Goal: Check status: Check status

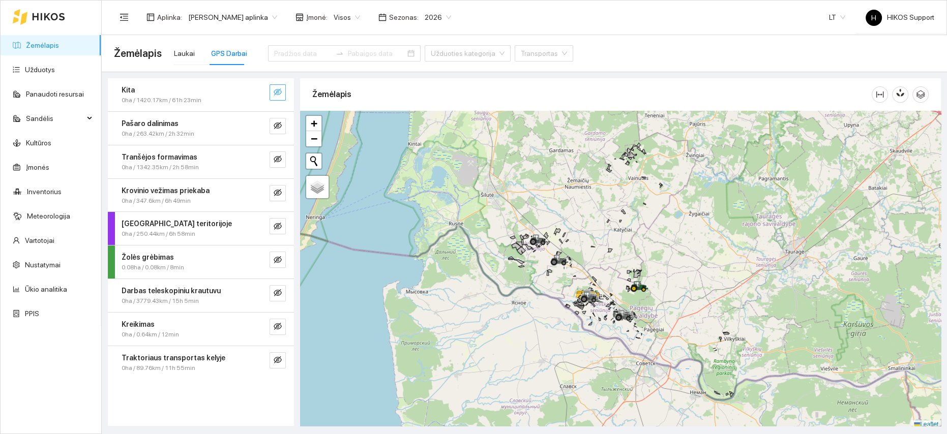
click at [274, 93] on icon "eye-invisible" at bounding box center [278, 92] width 8 height 8
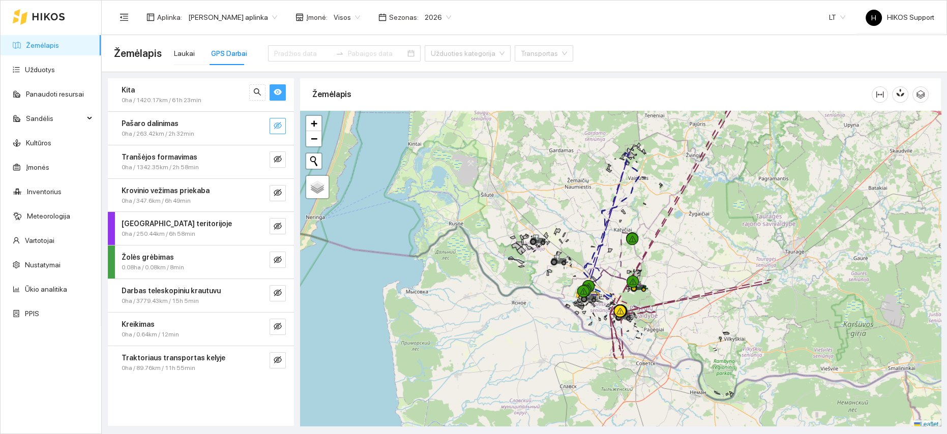
click at [281, 125] on icon "eye-invisible" at bounding box center [278, 126] width 8 height 8
click at [275, 92] on icon "eye" at bounding box center [278, 92] width 8 height 6
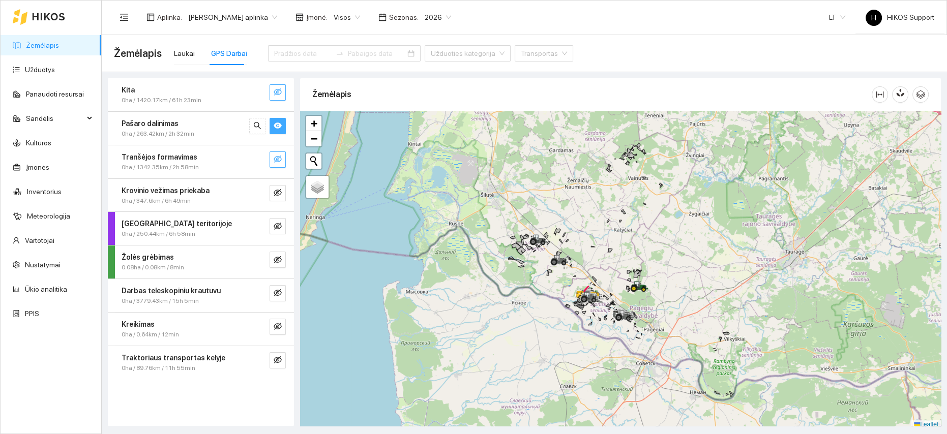
click at [278, 161] on icon "eye-invisible" at bounding box center [278, 159] width 8 height 7
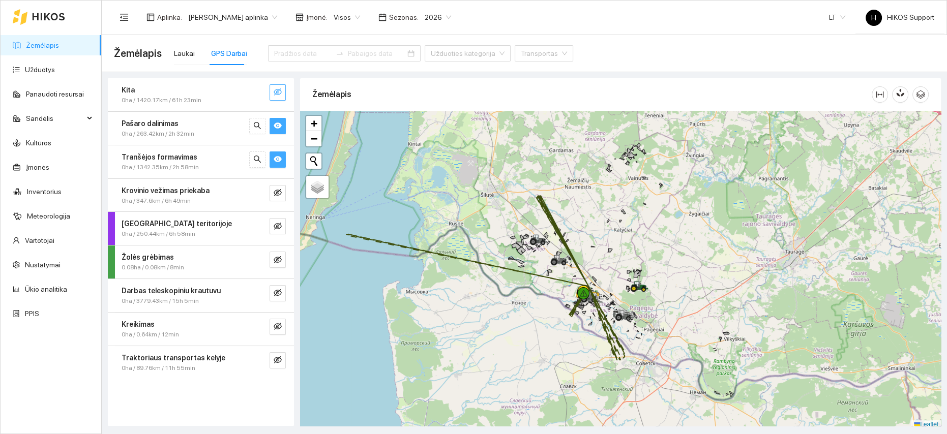
click at [278, 161] on icon "eye" at bounding box center [278, 159] width 8 height 6
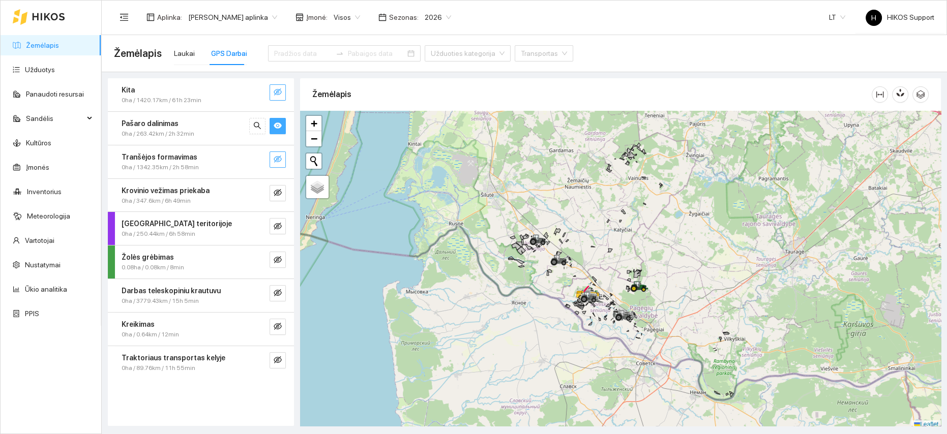
click at [275, 130] on span "eye" at bounding box center [278, 127] width 8 height 10
click at [280, 190] on icon "eye-invisible" at bounding box center [278, 193] width 8 height 8
click at [279, 191] on icon "eye" at bounding box center [278, 193] width 8 height 6
click at [279, 227] on icon "eye-invisible" at bounding box center [278, 226] width 8 height 7
click at [279, 227] on icon "eye" at bounding box center [278, 226] width 8 height 6
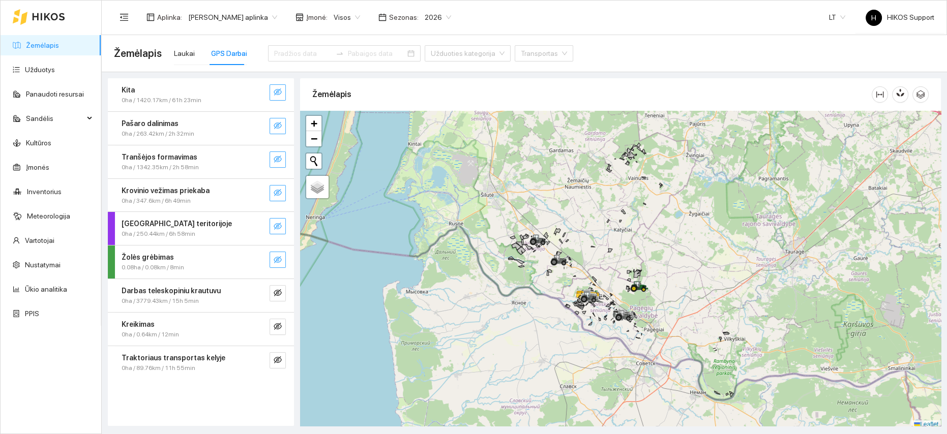
click at [280, 266] on button "button" at bounding box center [277, 260] width 16 height 16
click at [277, 290] on icon "eye-invisible" at bounding box center [278, 293] width 8 height 8
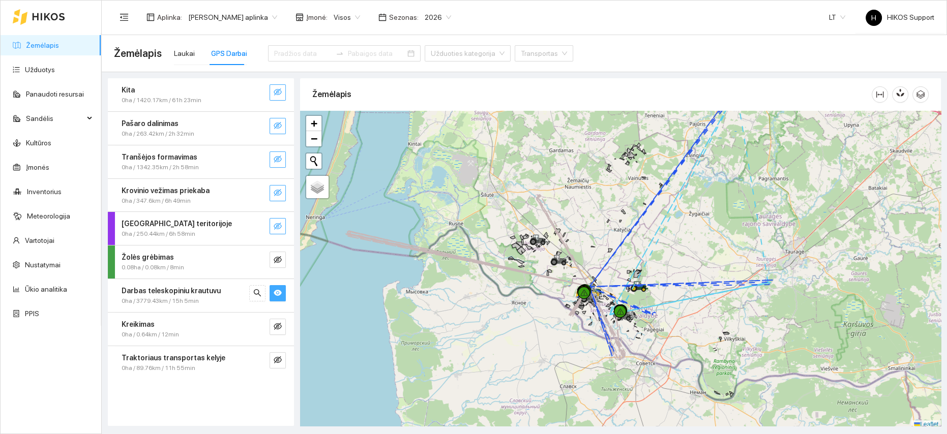
click at [277, 290] on icon "eye" at bounding box center [278, 293] width 8 height 6
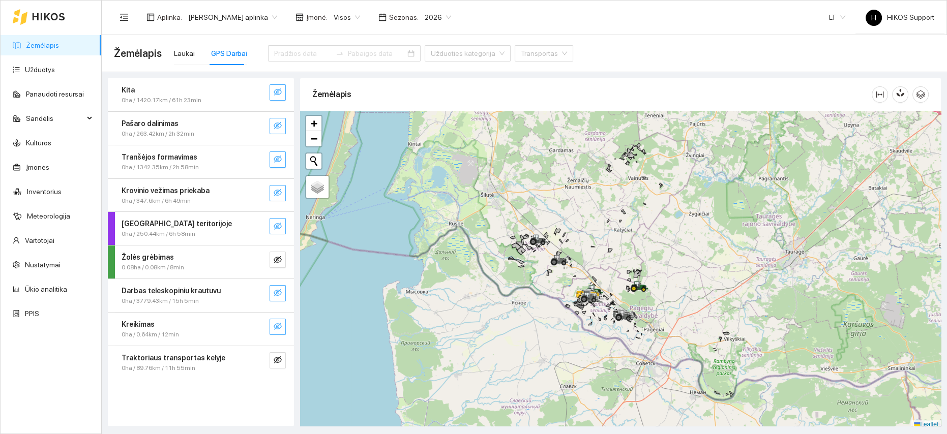
click at [275, 321] on button "button" at bounding box center [277, 327] width 16 height 16
click at [275, 322] on icon "eye" at bounding box center [278, 326] width 8 height 8
click at [274, 357] on icon "eye-invisible" at bounding box center [278, 359] width 8 height 7
click at [274, 357] on icon "eye" at bounding box center [278, 360] width 8 height 6
click at [313, 123] on span "+" at bounding box center [314, 123] width 7 height 13
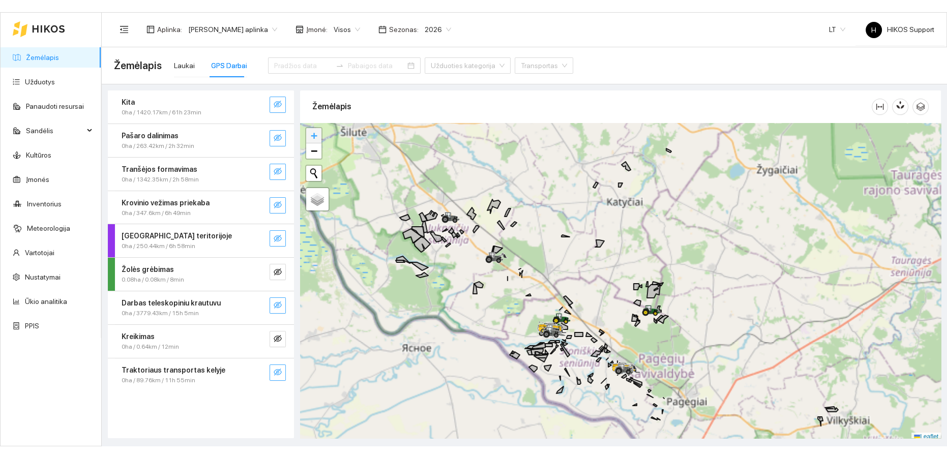
scroll to position [3, 0]
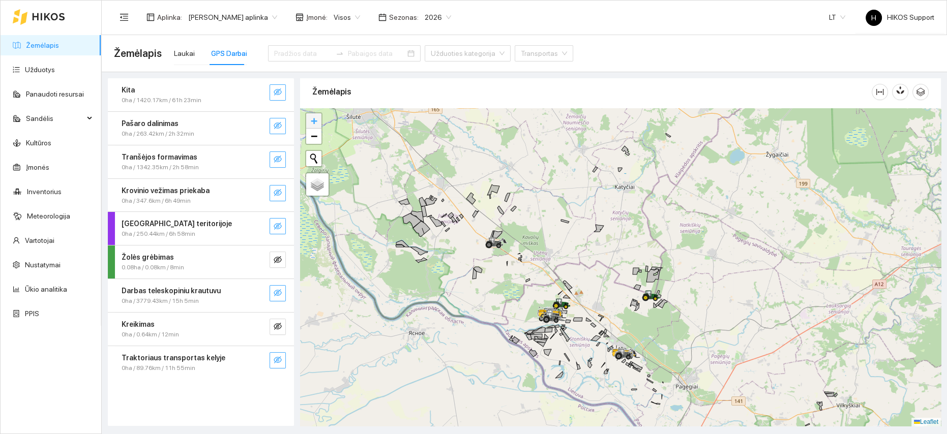
click at [315, 120] on span "+" at bounding box center [314, 120] width 7 height 13
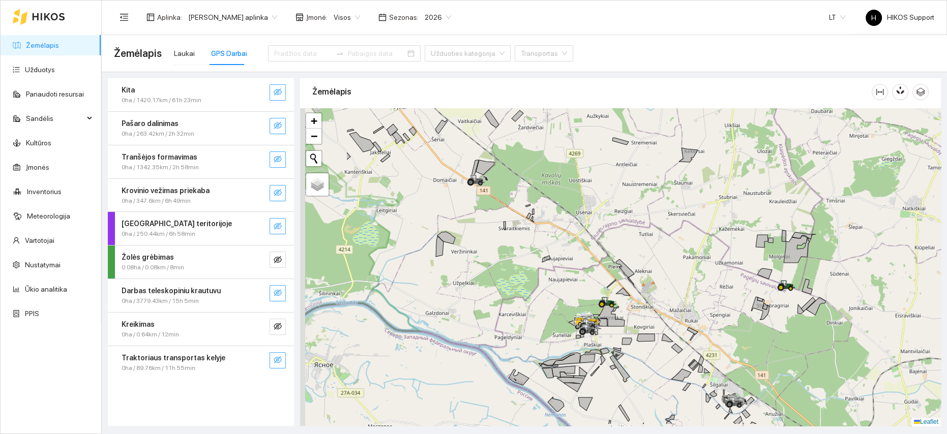
drag, startPoint x: 419, startPoint y: 295, endPoint x: 530, endPoint y: 262, distance: 115.8
click at [530, 262] on div at bounding box center [620, 267] width 641 height 318
click at [313, 116] on span "+" at bounding box center [314, 120] width 7 height 13
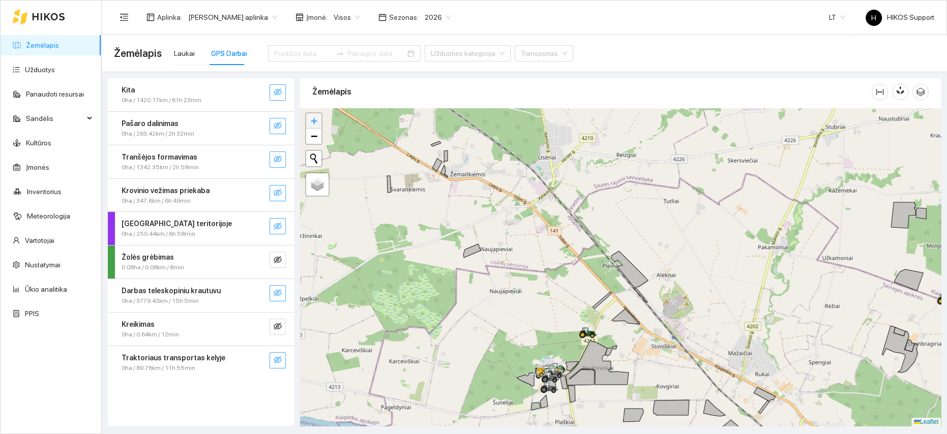
click at [313, 116] on span "+" at bounding box center [314, 120] width 7 height 13
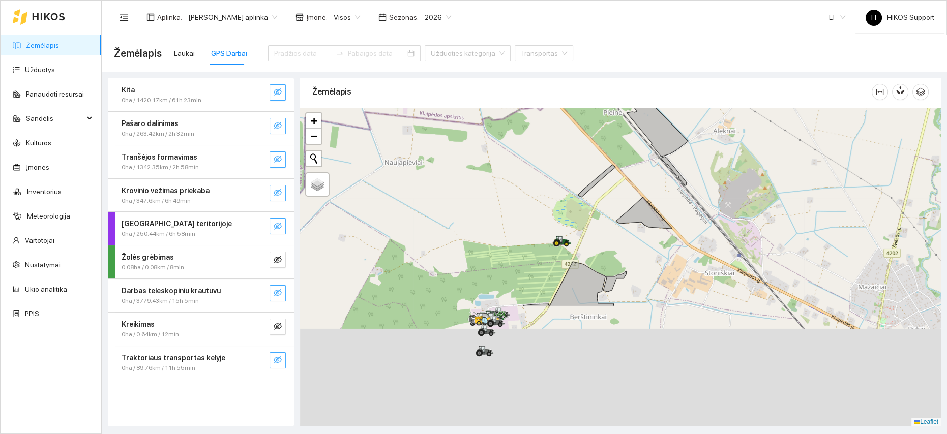
drag, startPoint x: 543, startPoint y: 246, endPoint x: 538, endPoint y: 160, distance: 86.6
click at [538, 163] on div at bounding box center [620, 267] width 641 height 318
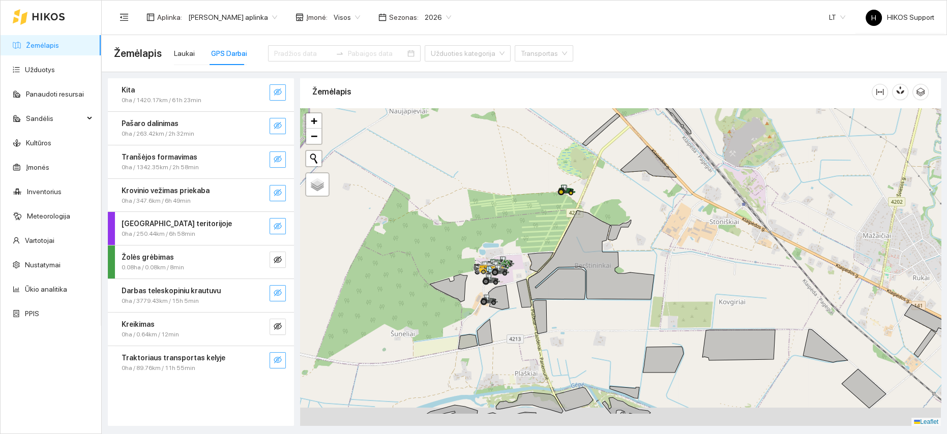
drag, startPoint x: 508, startPoint y: 257, endPoint x: 511, endPoint y: 203, distance: 54.5
click at [511, 203] on div at bounding box center [620, 267] width 641 height 318
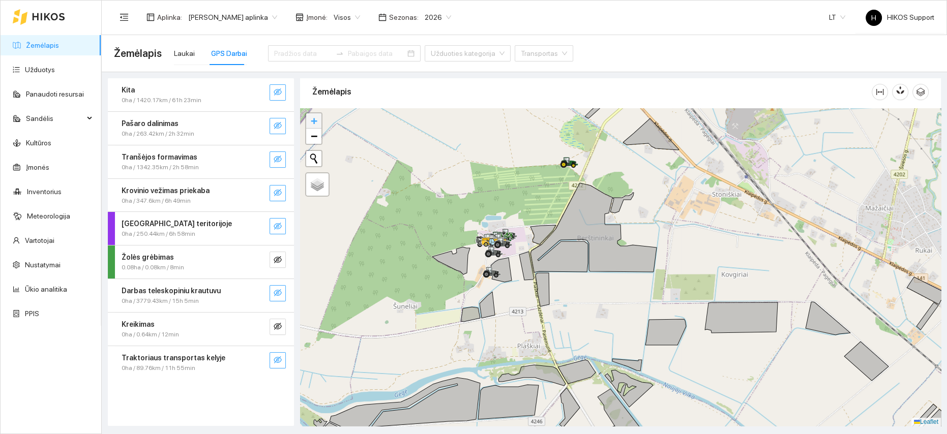
click at [314, 120] on span "+" at bounding box center [314, 120] width 7 height 13
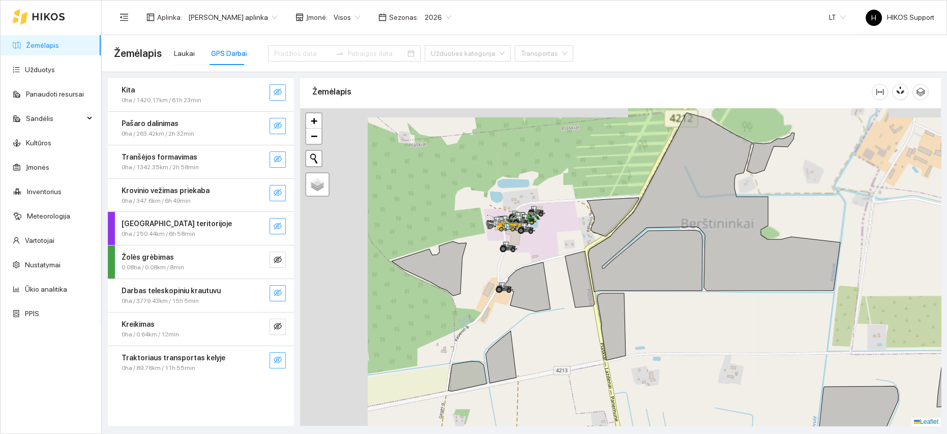
drag, startPoint x: 420, startPoint y: 152, endPoint x: 597, endPoint y: 173, distance: 178.1
click at [597, 173] on div at bounding box center [620, 267] width 641 height 318
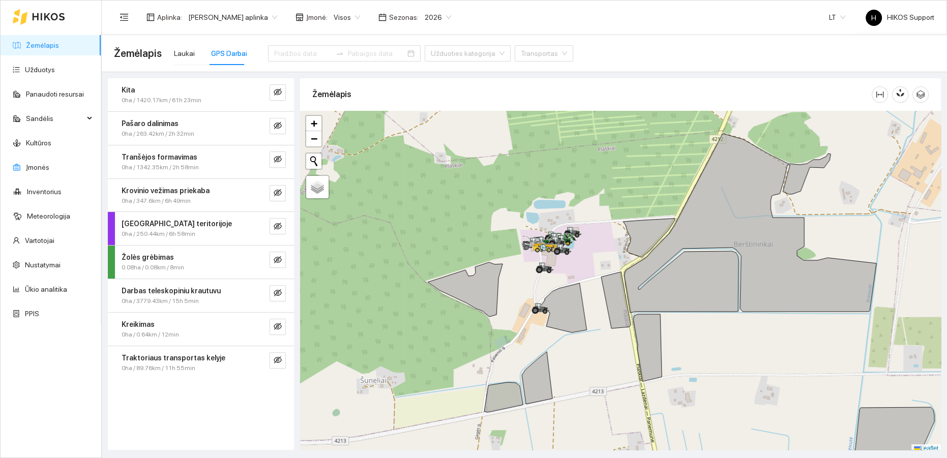
scroll to position [3, 0]
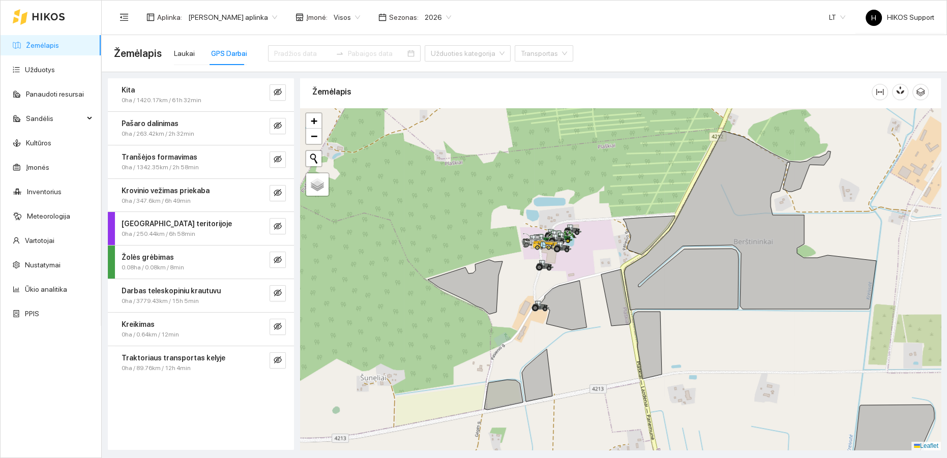
click at [255, 20] on span "[PERSON_NAME] aplinka" at bounding box center [232, 17] width 89 height 15
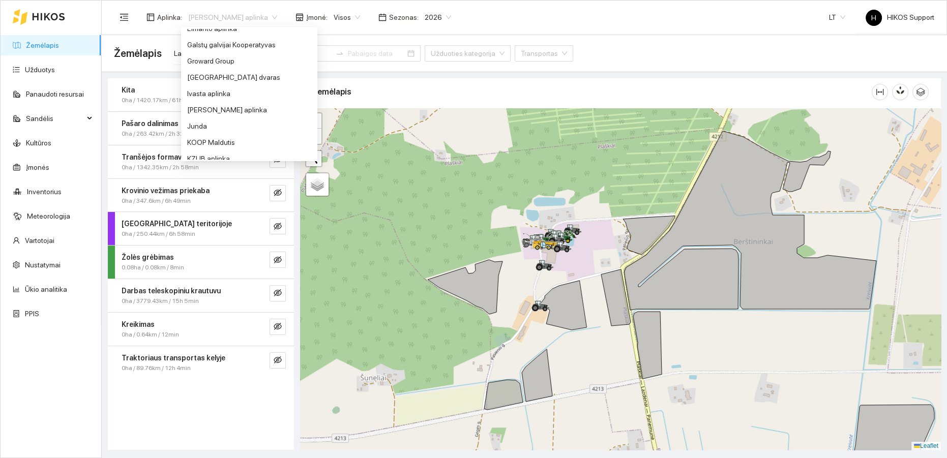
scroll to position [256, 0]
click at [218, 57] on div "Groward Group" at bounding box center [249, 57] width 124 height 11
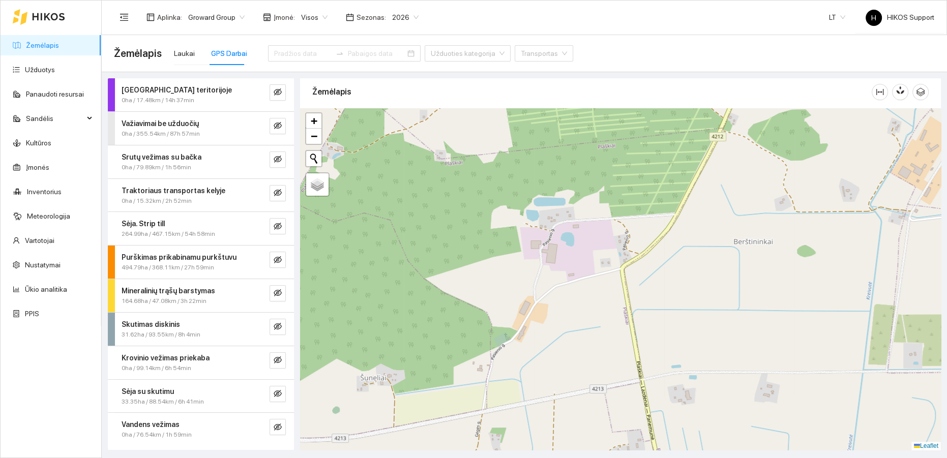
click at [317, 17] on span "Visos" at bounding box center [314, 17] width 26 height 15
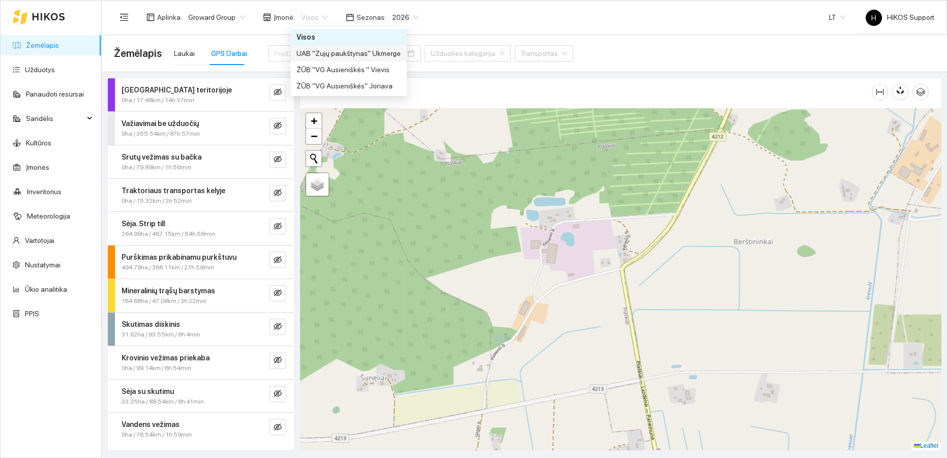
click at [339, 55] on div "UAB "Zujų paukštynas" Ukmerge" at bounding box center [348, 53] width 104 height 11
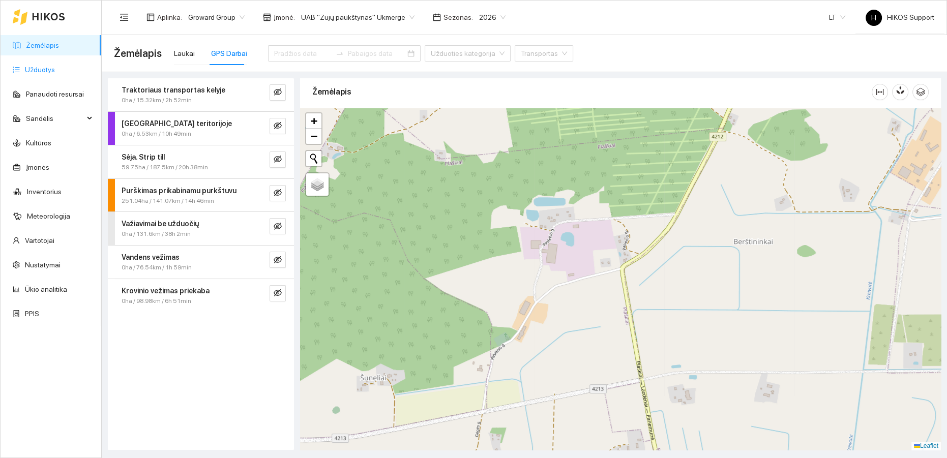
click at [33, 69] on link "Užduotys" at bounding box center [40, 70] width 30 height 8
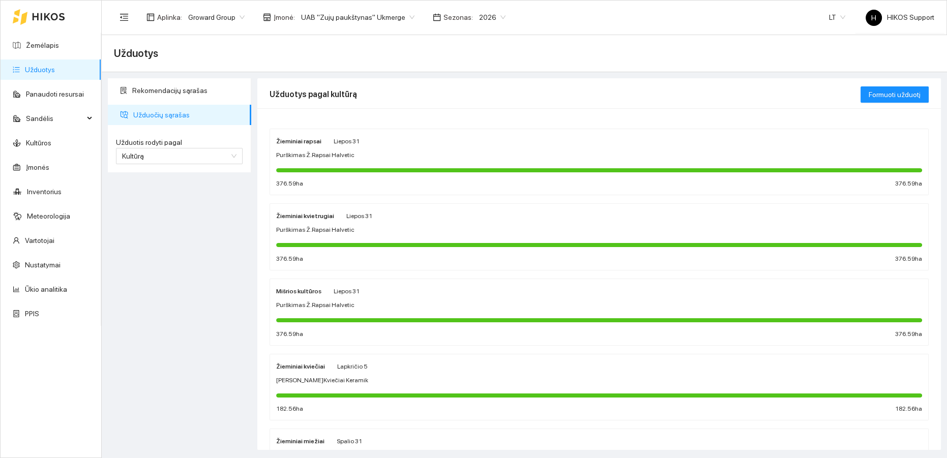
click at [389, 153] on div "Purškimas Ž.Rapsai Halvetic" at bounding box center [599, 155] width 646 height 10
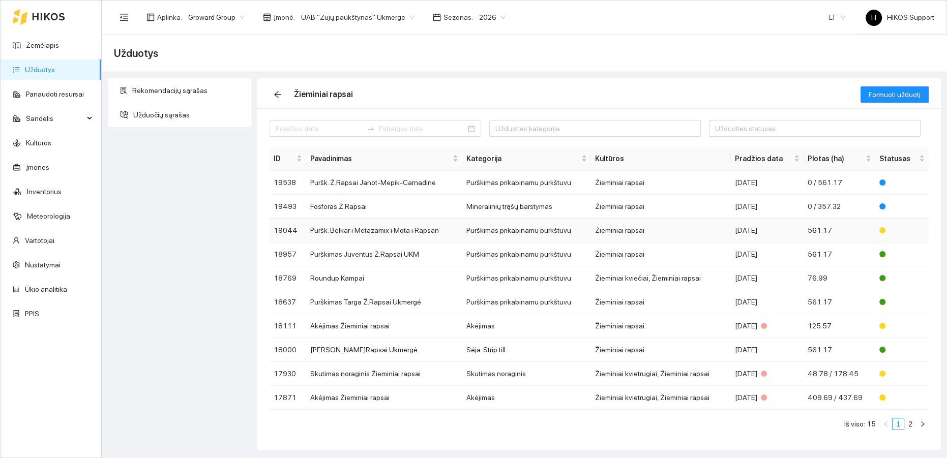
click at [407, 227] on td "Puršk. Belkar+Metazamix+Mota+Rapsan" at bounding box center [384, 231] width 156 height 24
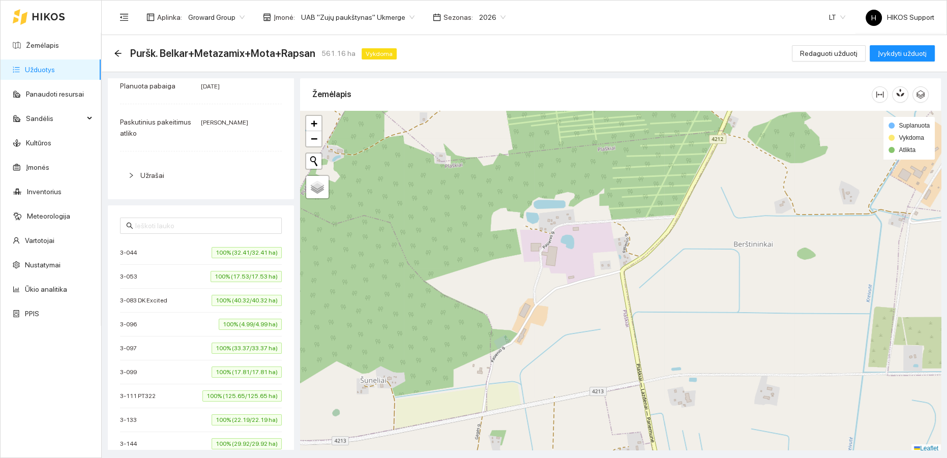
scroll to position [176, 0]
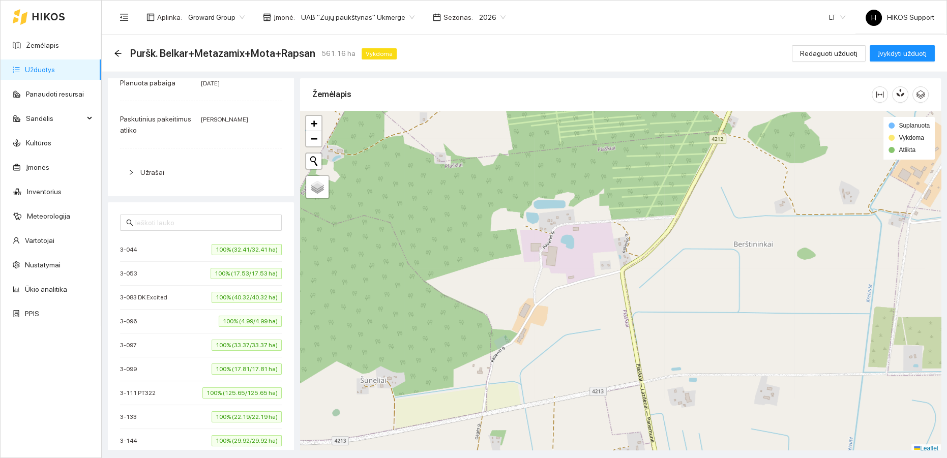
click at [161, 250] on div "[PHONE_NUMBER]% (32.41/32.41 ha)" at bounding box center [201, 249] width 162 height 11
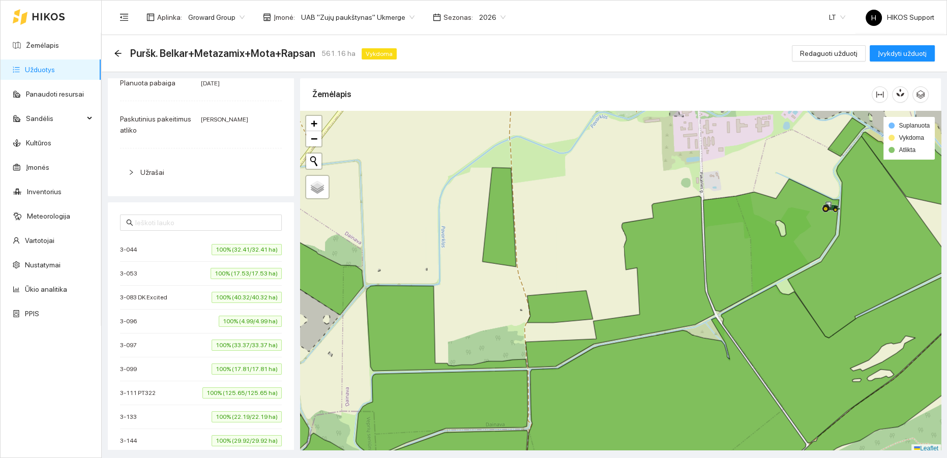
click at [161, 272] on div "[PHONE_NUMBER]% (17.53/17.53 ha)" at bounding box center [201, 273] width 162 height 11
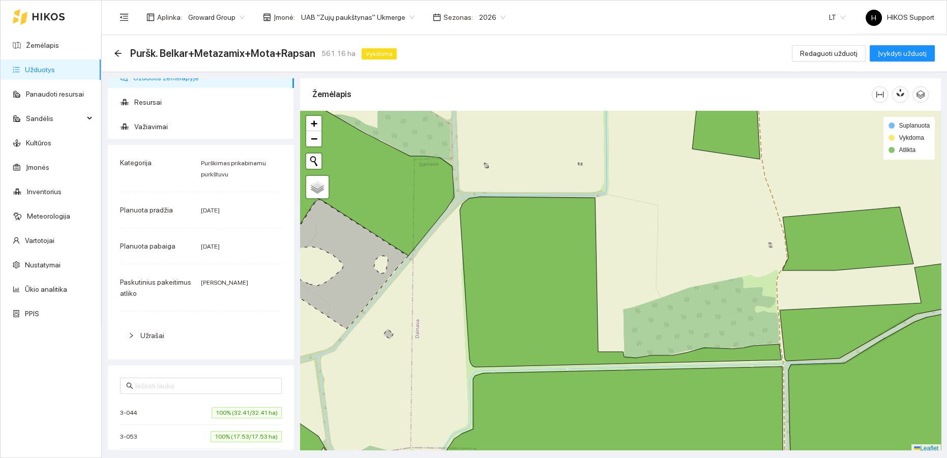
scroll to position [0, 0]
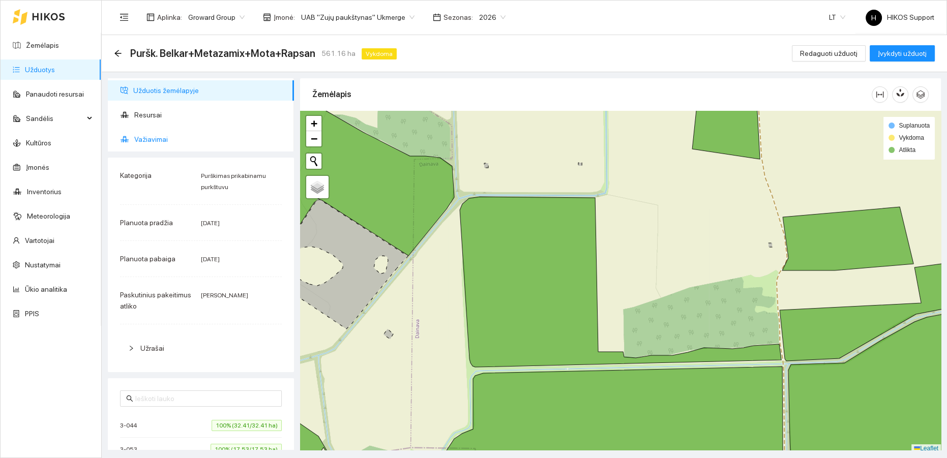
click at [155, 137] on span "Važiavimai" at bounding box center [209, 139] width 151 height 20
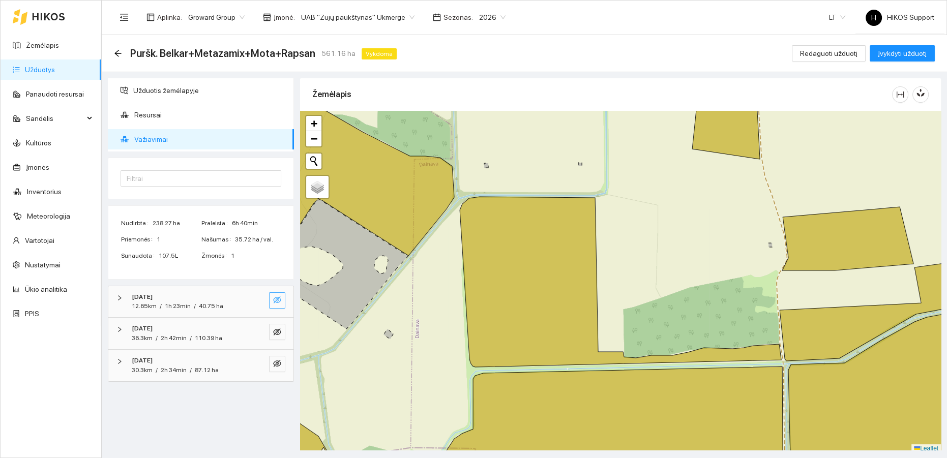
click at [277, 296] on icon "eye-invisible" at bounding box center [277, 299] width 8 height 7
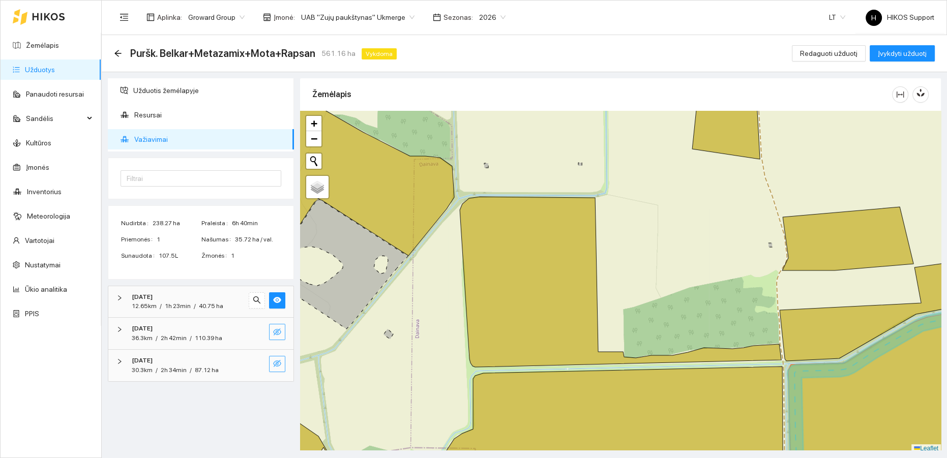
drag, startPoint x: 276, startPoint y: 331, endPoint x: 278, endPoint y: 356, distance: 24.4
click at [277, 332] on icon "eye-invisible" at bounding box center [277, 332] width 8 height 8
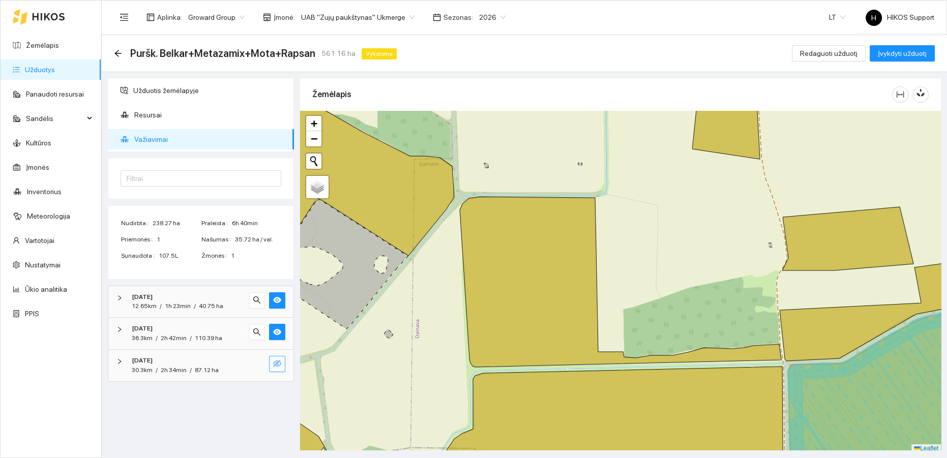
click at [276, 364] on icon "eye-invisible" at bounding box center [277, 363] width 8 height 8
click at [311, 136] on span "−" at bounding box center [314, 138] width 7 height 13
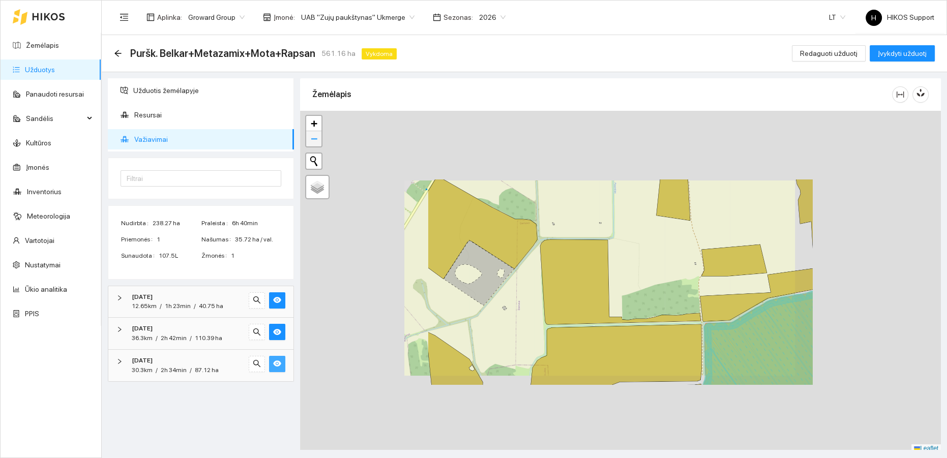
scroll to position [3, 0]
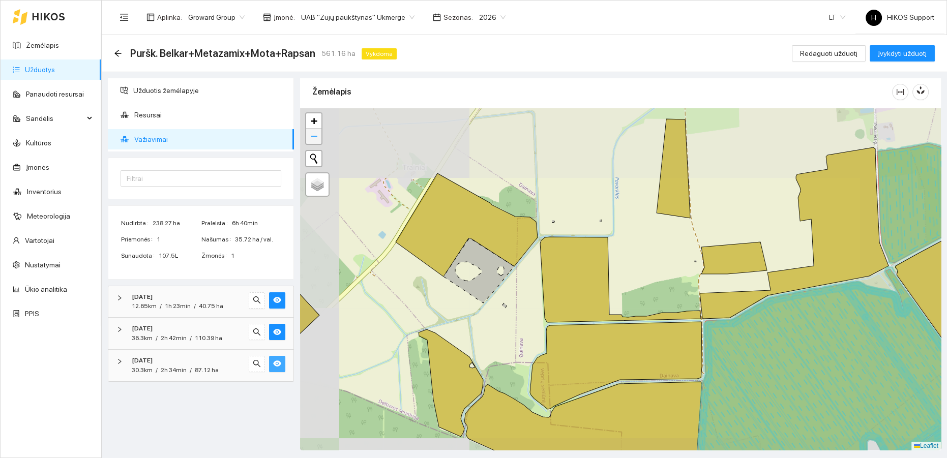
click at [311, 136] on span "−" at bounding box center [314, 136] width 7 height 13
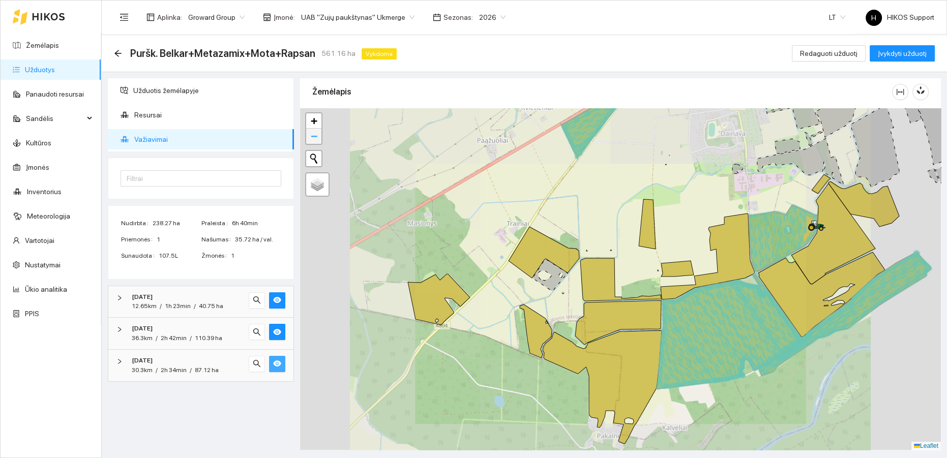
click at [311, 136] on span "−" at bounding box center [314, 136] width 7 height 13
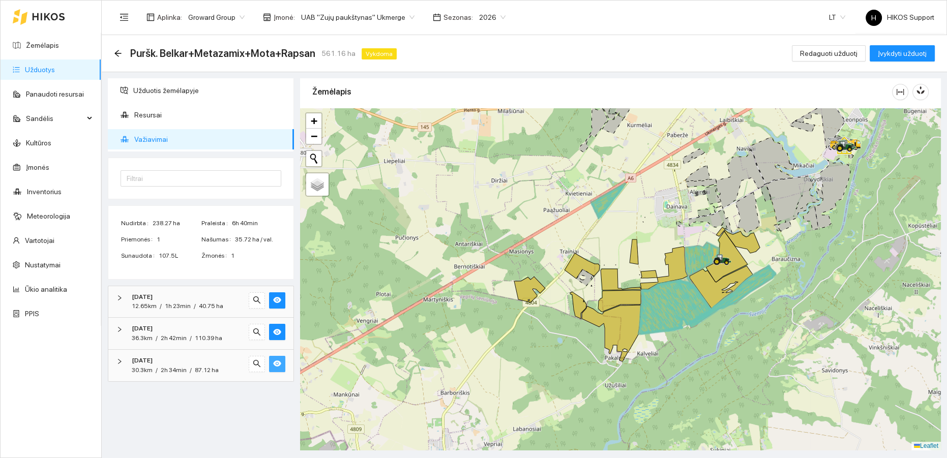
click at [40, 69] on link "Užduotys" at bounding box center [40, 70] width 30 height 8
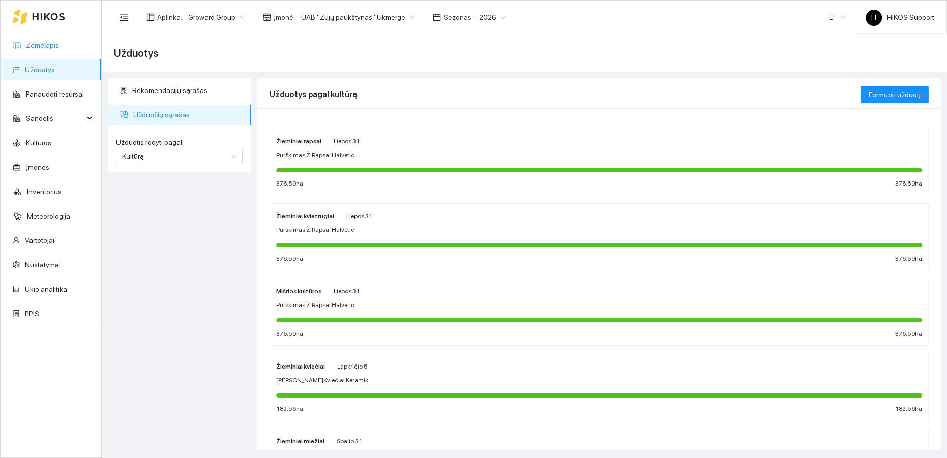
click at [40, 44] on link "Žemėlapis" at bounding box center [42, 45] width 33 height 8
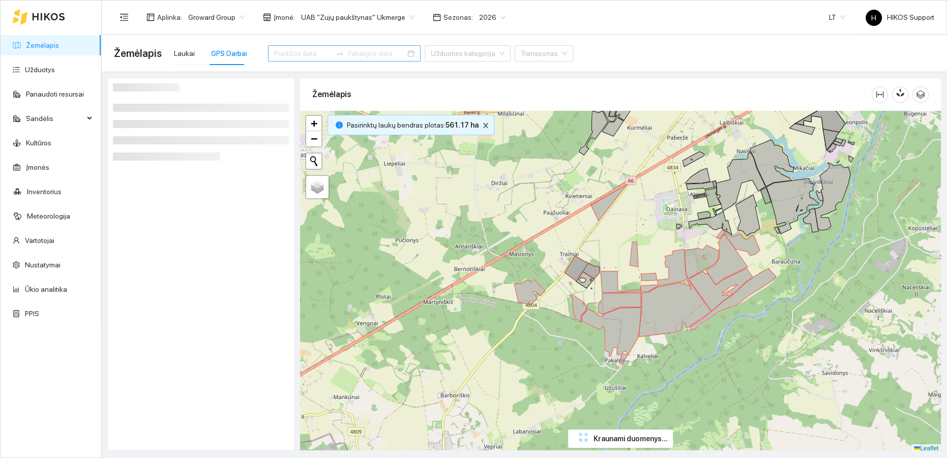
click at [290, 54] on input at bounding box center [302, 53] width 57 height 11
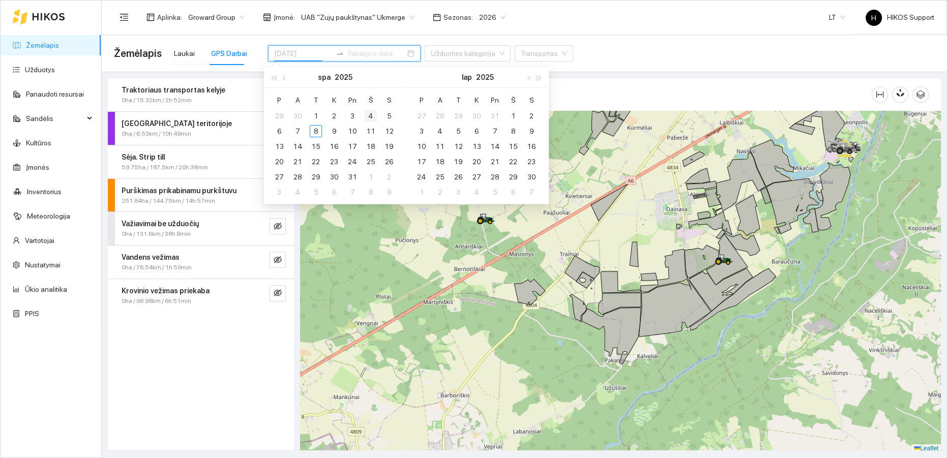
type input "[DATE]"
click at [371, 117] on div "4" at bounding box center [371, 116] width 12 height 12
type input "[DATE]"
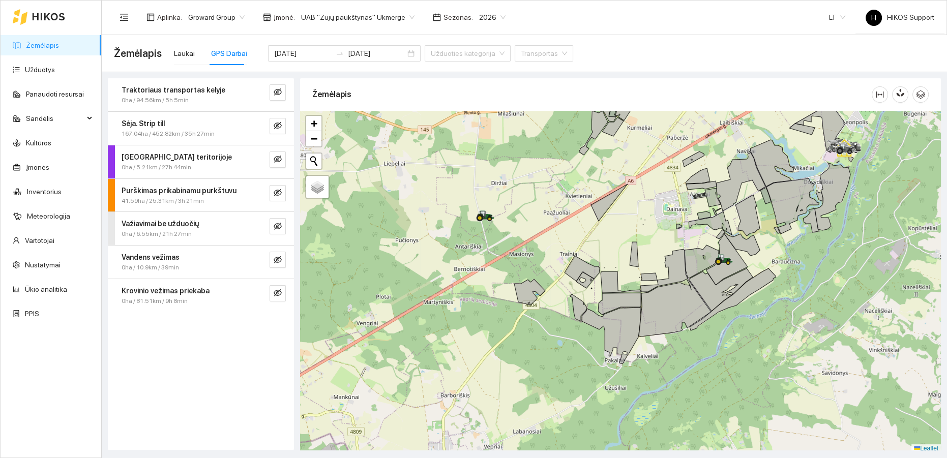
click at [597, 24] on div "Aplinka : Groward Group Įmonė : UAB "Zujų paukštynas" Ukmerge Sezonas : 2026 LT…" at bounding box center [524, 17] width 820 height 33
click at [275, 89] on icon "eye-invisible" at bounding box center [278, 92] width 8 height 8
